Goal: Find specific fact: Find specific fact

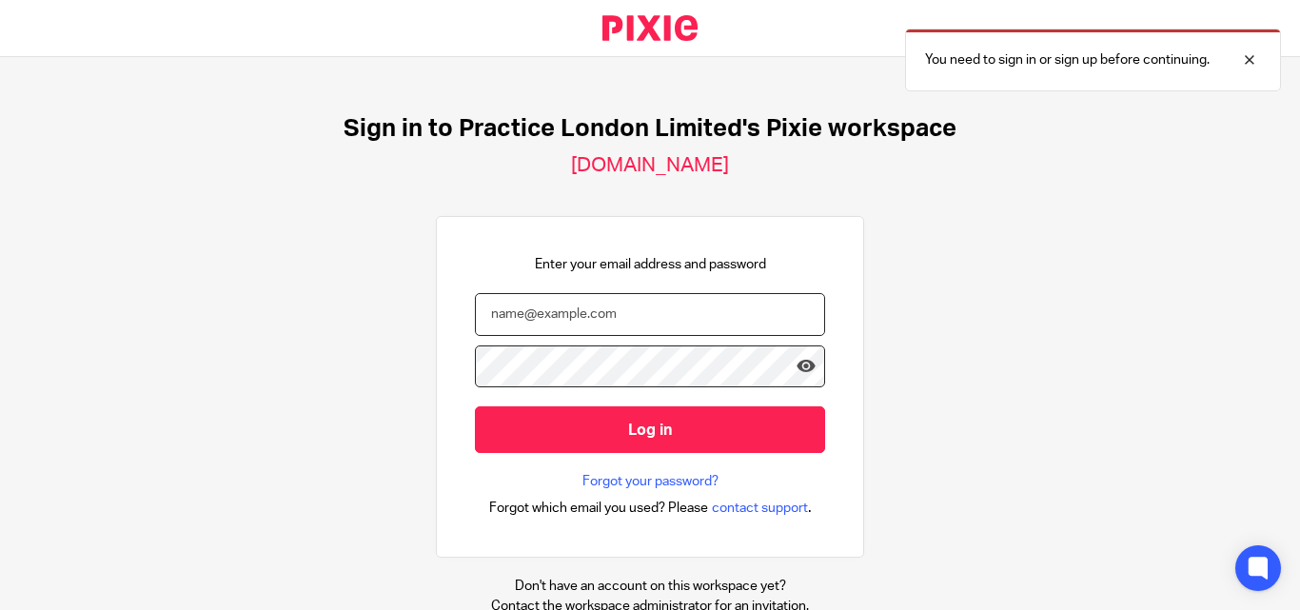
click at [584, 316] on input "email" at bounding box center [650, 314] width 350 height 43
paste input "siddarth@wearepractice.com"
type input "siddarth@wearepractice.com"
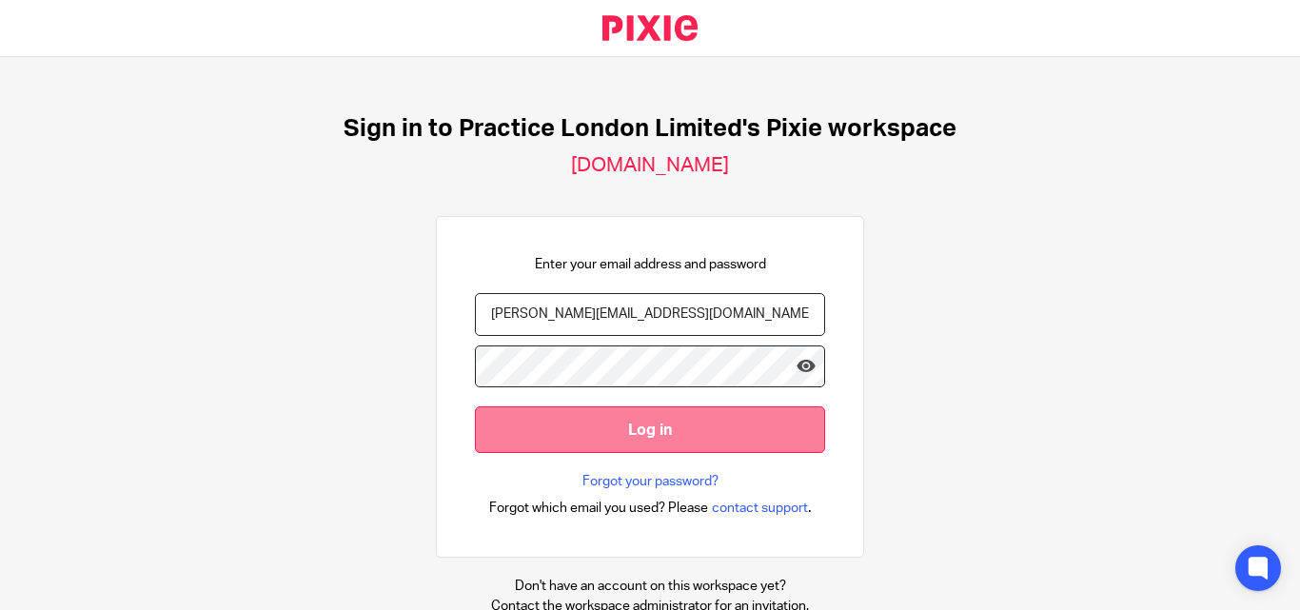
click at [610, 432] on input "Log in" at bounding box center [650, 429] width 350 height 47
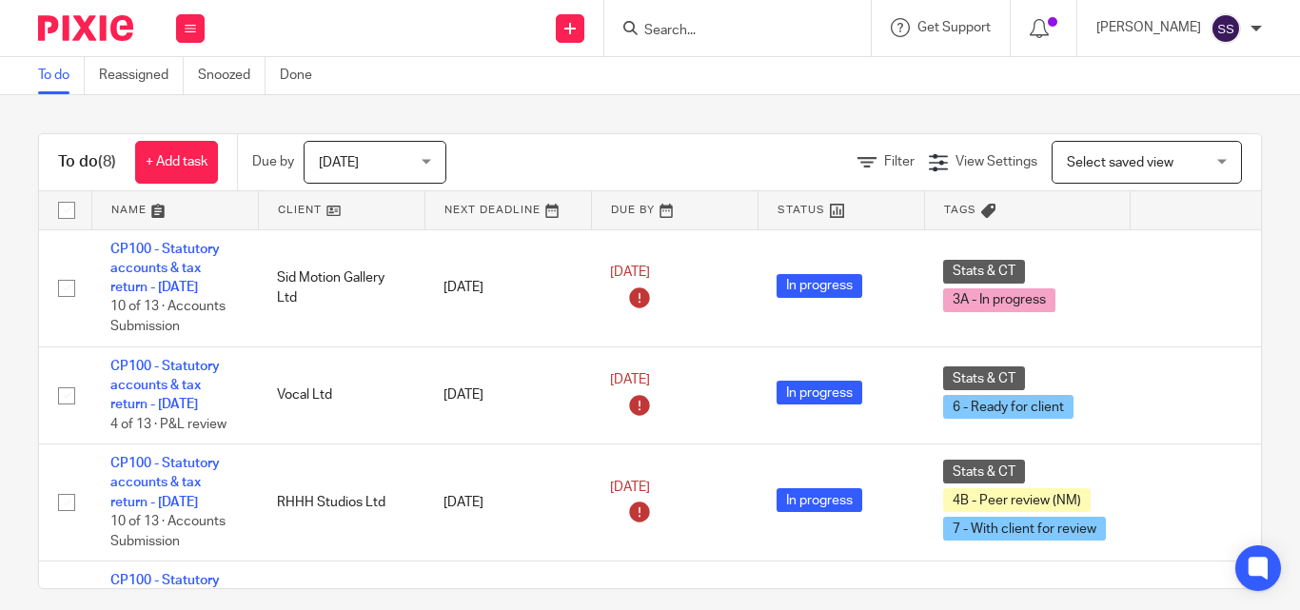
click at [743, 20] on form at bounding box center [744, 28] width 203 height 24
click at [726, 32] on input "Search" at bounding box center [728, 31] width 171 height 17
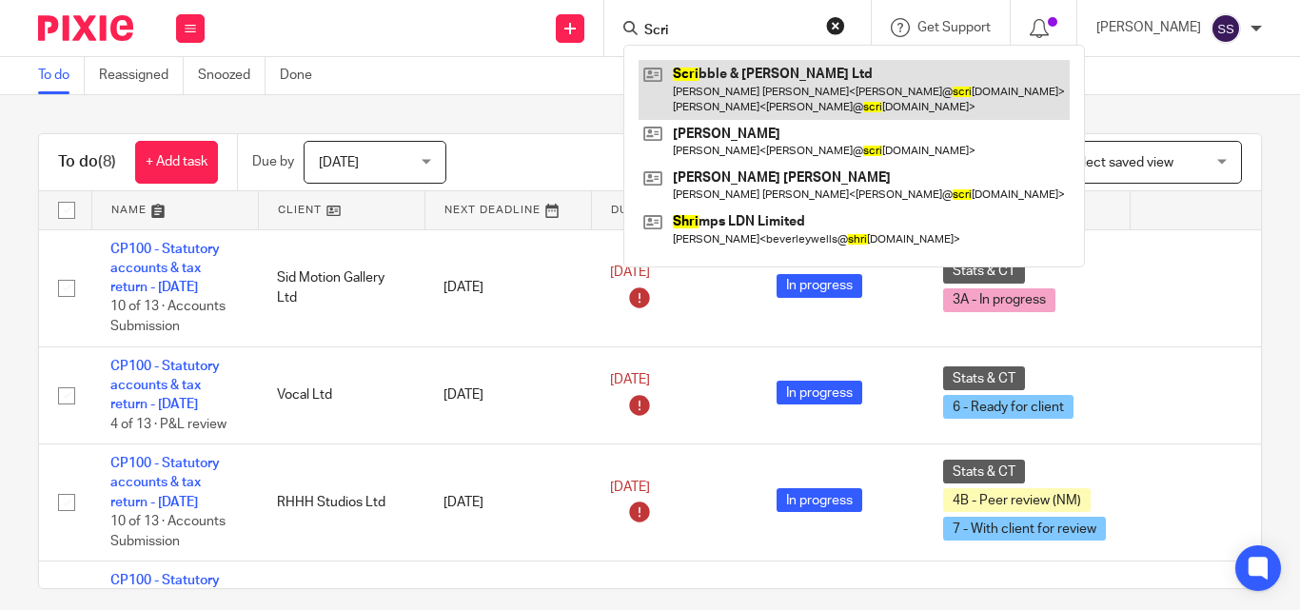
type input "Scri"
click at [748, 83] on link at bounding box center [854, 89] width 431 height 59
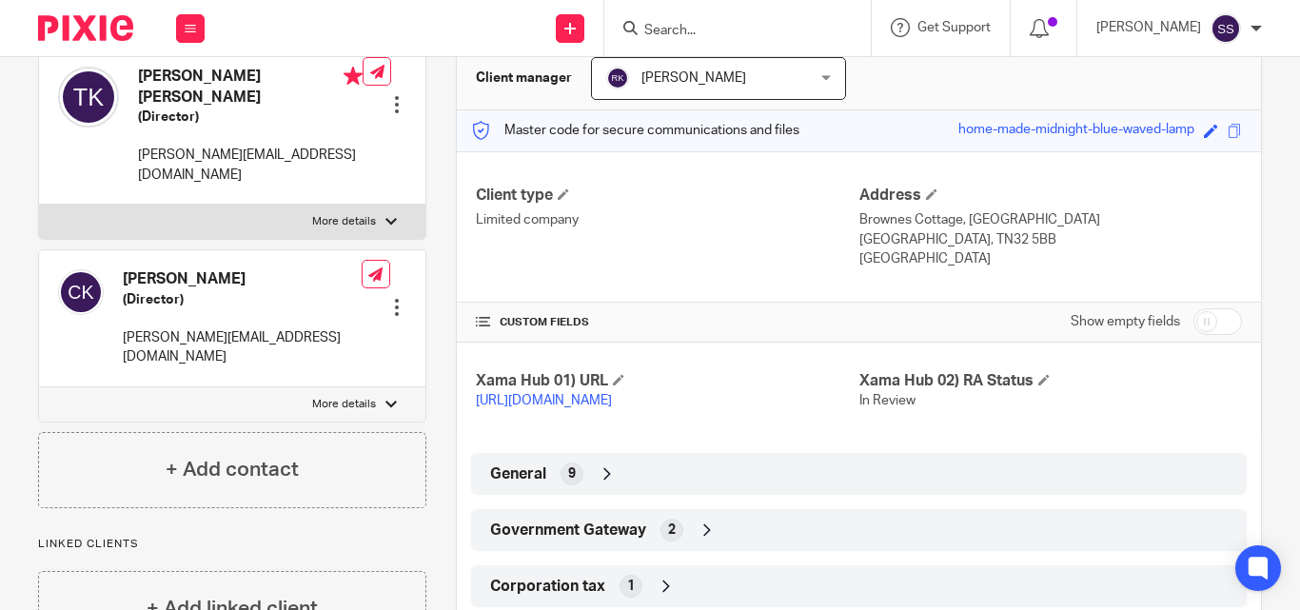
scroll to position [286, 0]
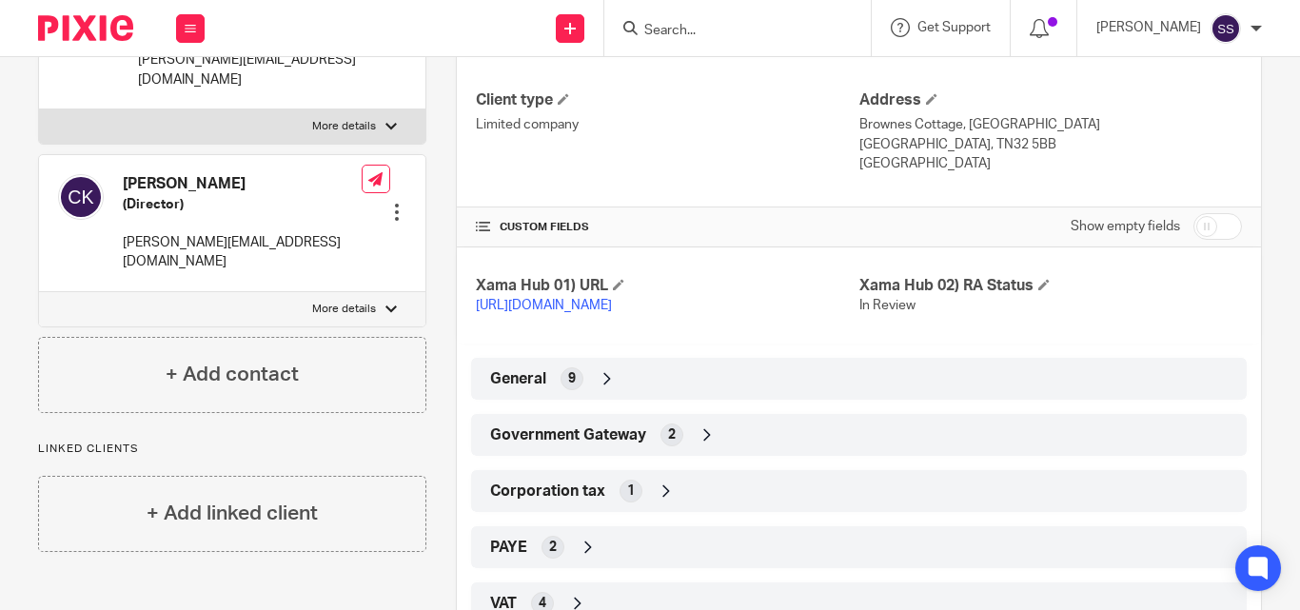
click at [704, 445] on icon at bounding box center [707, 434] width 19 height 19
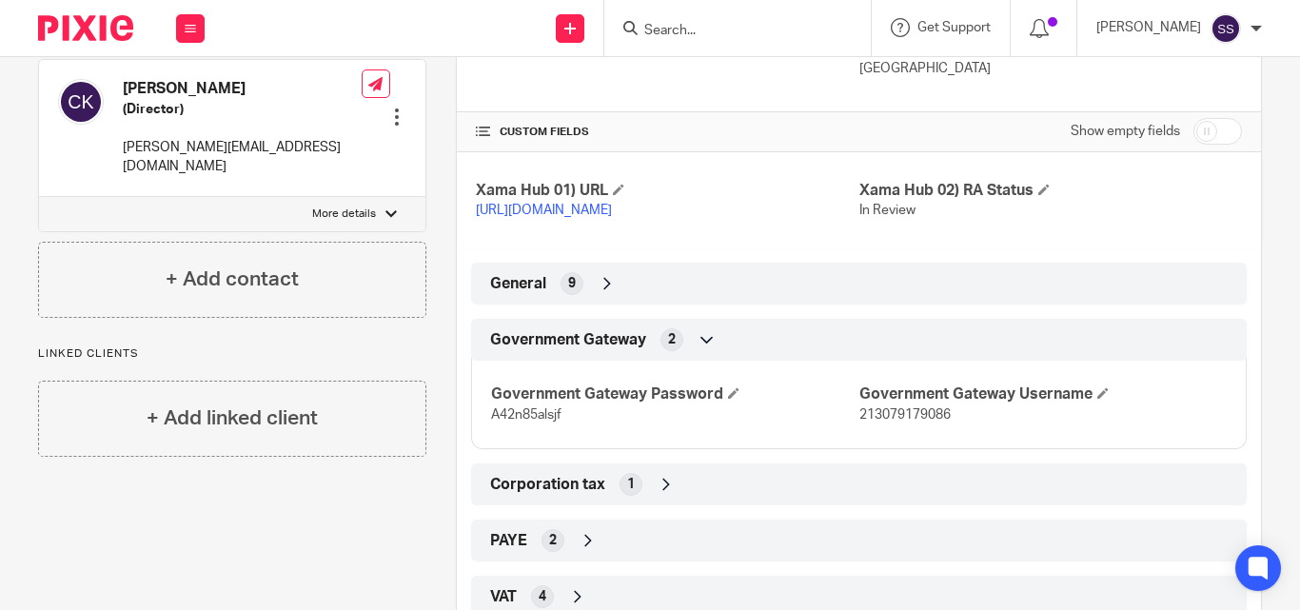
scroll to position [476, 0]
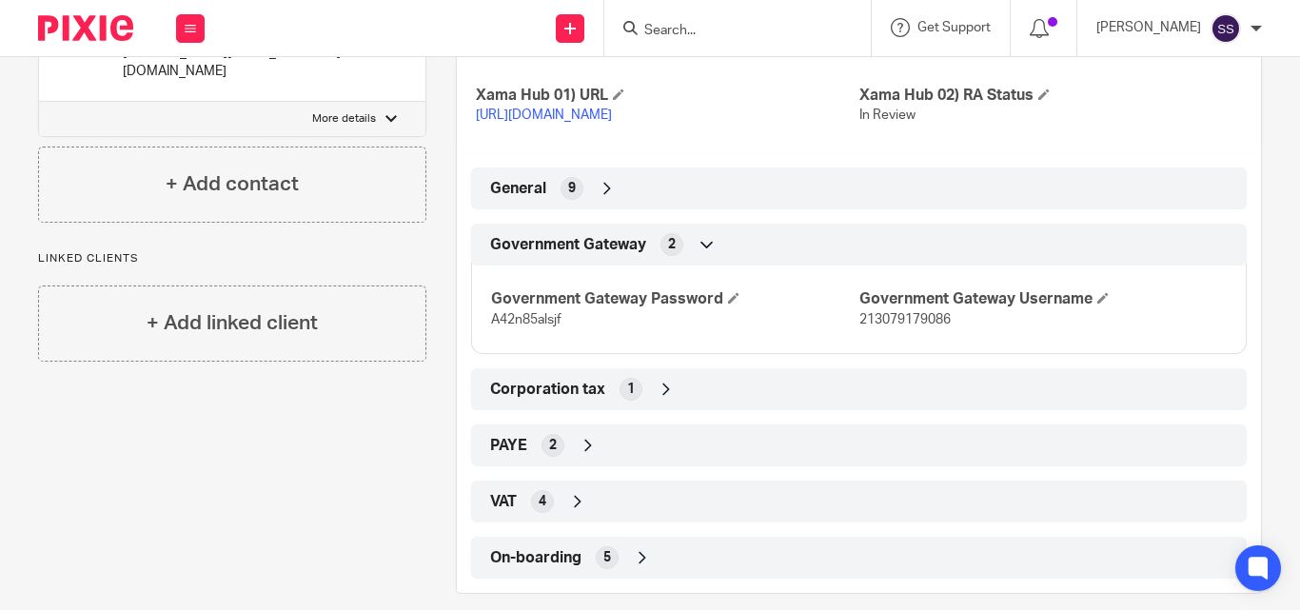
click at [908, 327] on span "213079179086" at bounding box center [905, 319] width 91 height 13
copy span "213079179086"
click at [506, 327] on span "A42n85alsjf" at bounding box center [526, 319] width 70 height 13
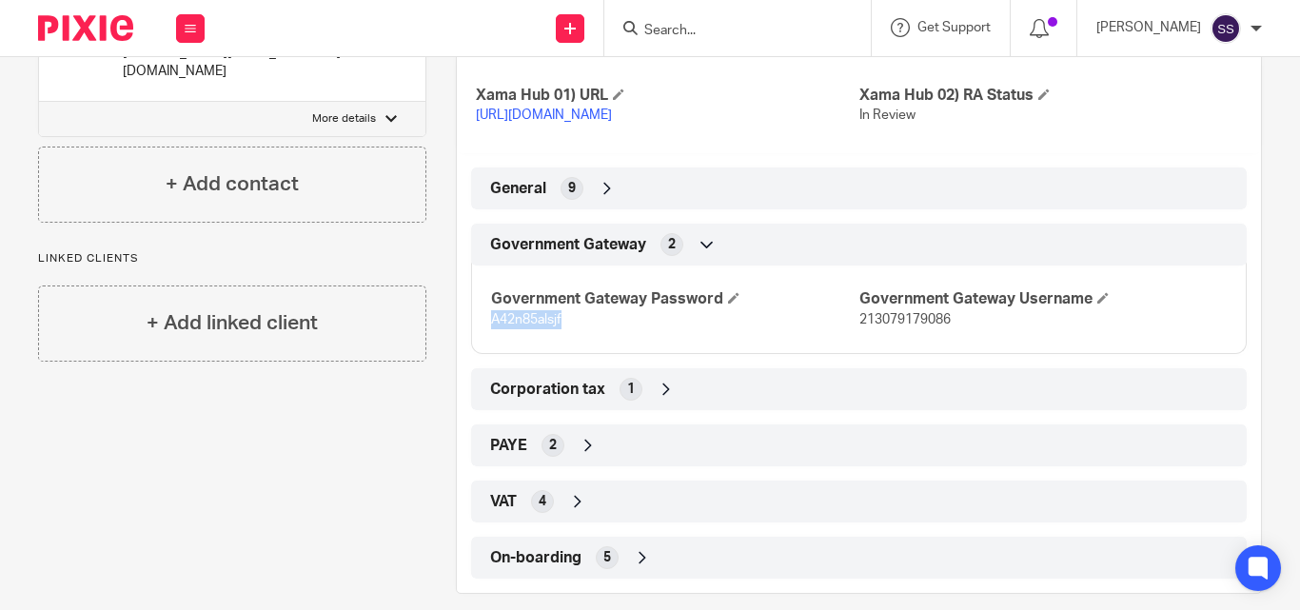
copy span "A42n85alsjf"
